Goal: Information Seeking & Learning: Understand process/instructions

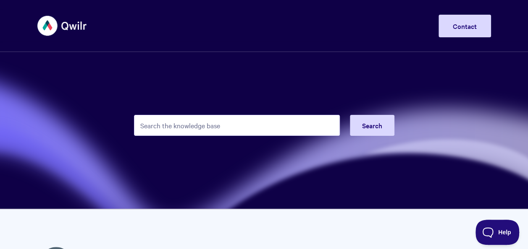
click at [178, 123] on input "Search the knowledge base" at bounding box center [237, 125] width 206 height 21
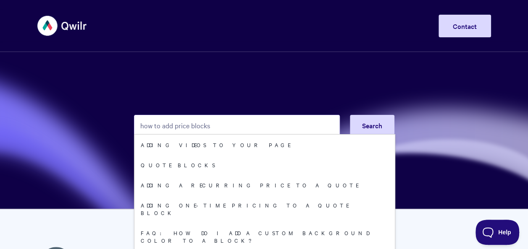
type input "how to add price blocks"
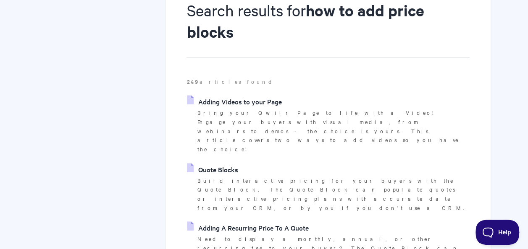
scroll to position [112, 0]
click at [208, 163] on link "Quote Blocks" at bounding box center [212, 169] width 51 height 13
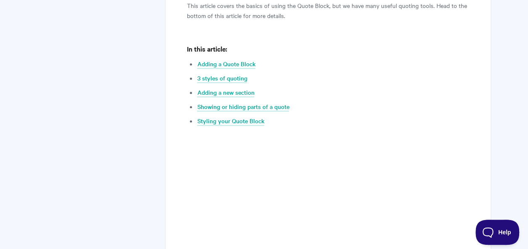
scroll to position [427, 0]
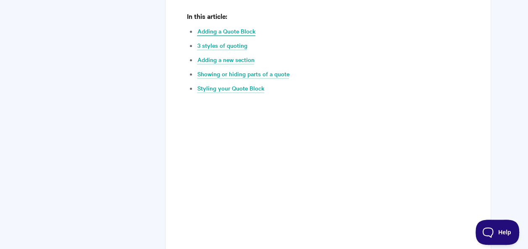
click at [231, 31] on link "Adding a Quote Block" at bounding box center [226, 31] width 58 height 9
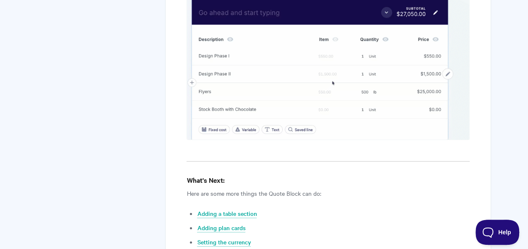
scroll to position [2968, 0]
